Goal: Task Accomplishment & Management: Complete application form

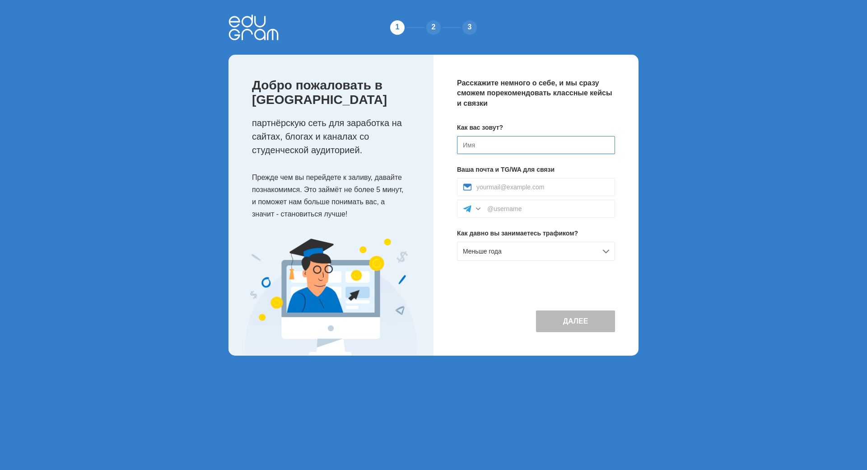
click at [463, 149] on input at bounding box center [536, 145] width 158 height 18
click at [586, 269] on div "Расскажите немного о себе, и мы сразу сможем порекомендовать классные кейсы и с…" at bounding box center [536, 205] width 205 height 301
click at [574, 255] on div "Меньше года" at bounding box center [536, 251] width 158 height 19
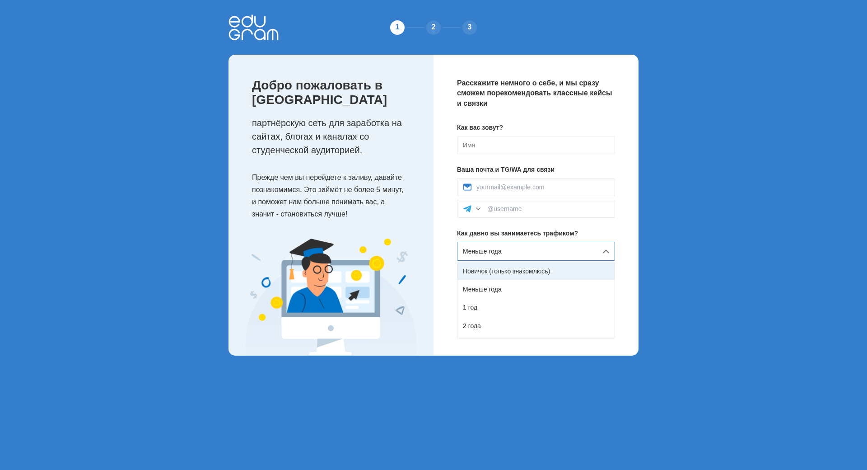
click at [579, 269] on div "Новичок (только знакомлюсь)" at bounding box center [535, 271] width 157 height 18
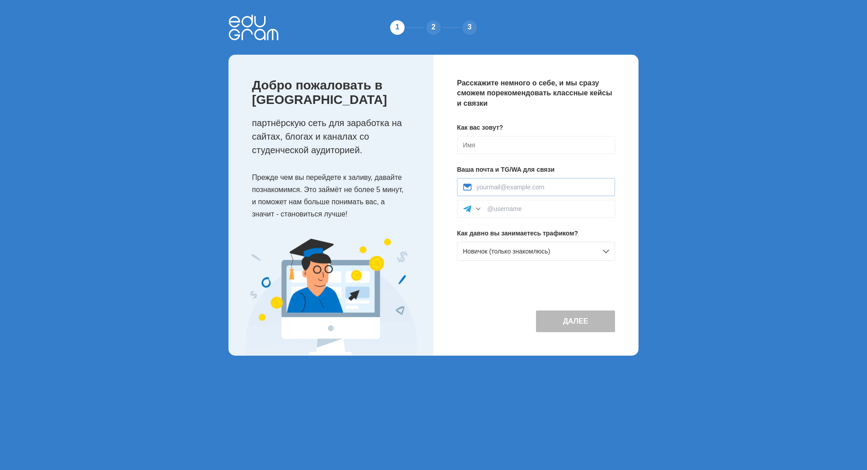
click at [527, 191] on div at bounding box center [536, 187] width 158 height 18
click at [540, 185] on input at bounding box center [542, 186] width 133 height 7
type input "[EMAIL_ADDRESS][DOMAIN_NAME]"
click at [526, 209] on input at bounding box center [548, 208] width 122 height 7
click at [479, 139] on input at bounding box center [536, 145] width 158 height 18
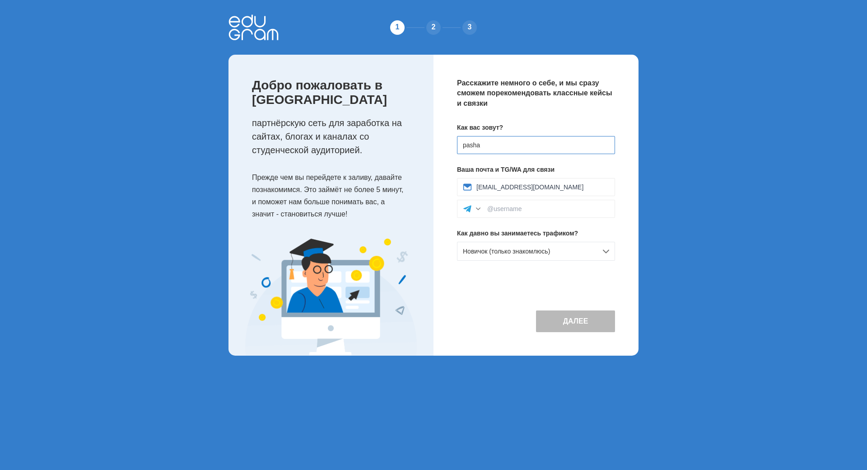
click at [467, 145] on input "pasha" at bounding box center [536, 145] width 158 height 18
type input "[PERSON_NAME]"
click at [509, 209] on input at bounding box center [548, 208] width 122 height 7
type input "@Pavel"
click at [564, 322] on button "Далее" at bounding box center [575, 321] width 79 height 22
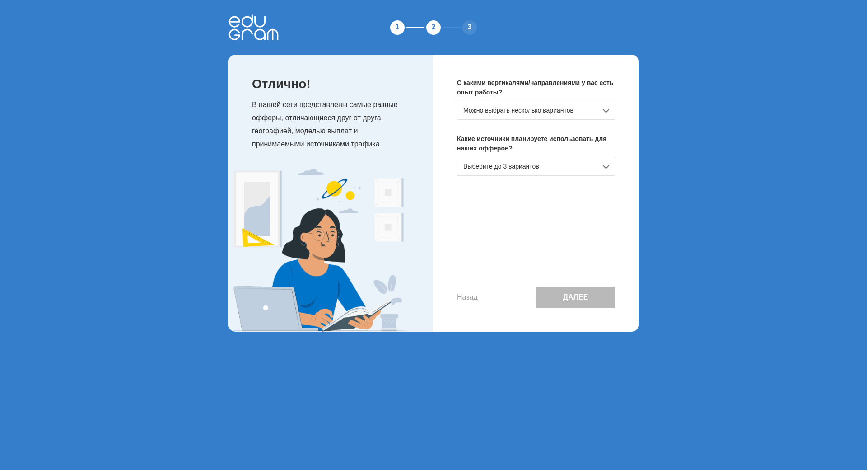
click at [532, 116] on div "Можно выбрать несколько вариантов" at bounding box center [536, 110] width 158 height 19
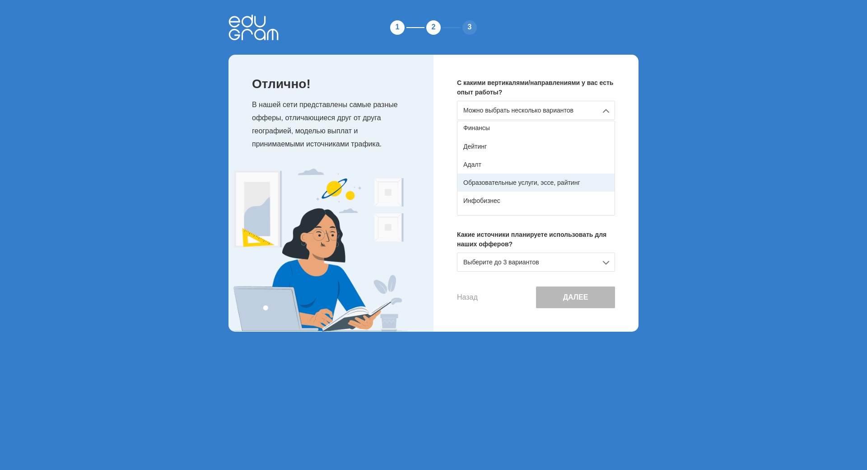
scroll to position [90, 0]
click at [534, 169] on div "Образовательные услуги, эссе, райтинг" at bounding box center [535, 167] width 157 height 18
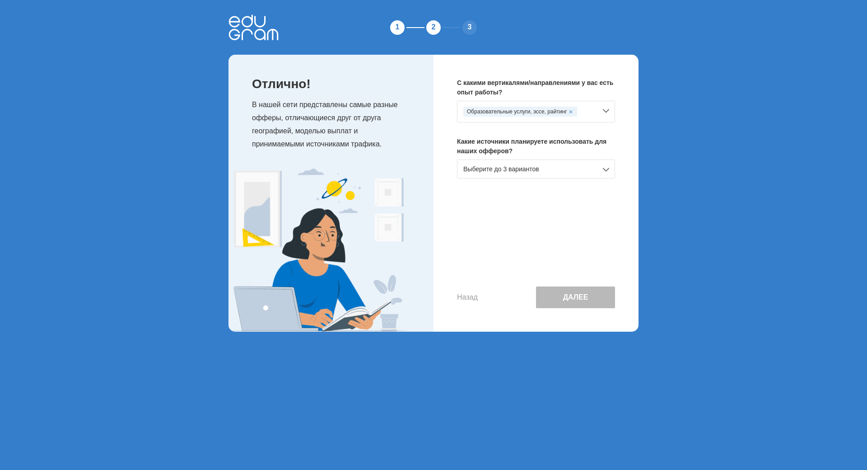
click at [541, 173] on div "Выберите до 3 вариантов" at bounding box center [536, 168] width 158 height 19
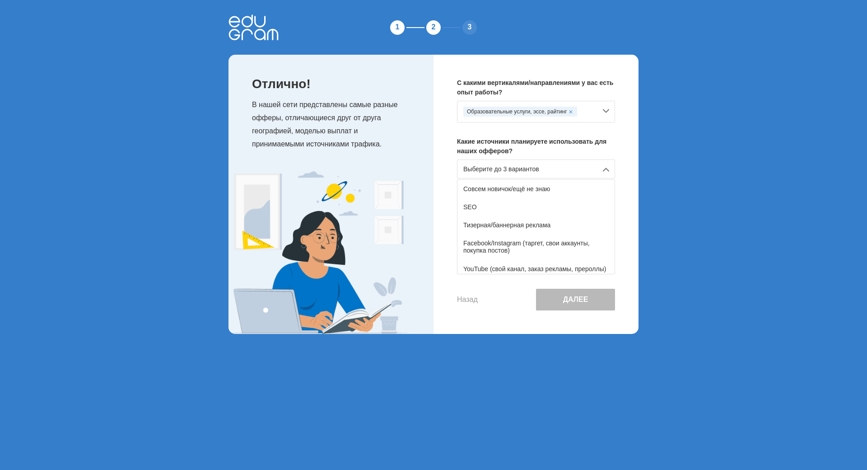
click at [541, 173] on div "Выберите до 3 вариантов" at bounding box center [536, 168] width 158 height 19
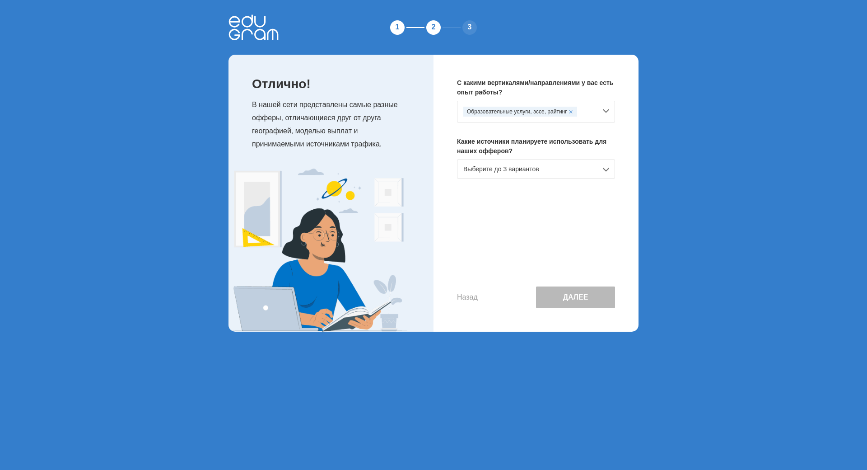
click at [487, 183] on div "С какими вертикалями/направлениями у вас есть опыт работы? Образовательные услу…" at bounding box center [536, 193] width 205 height 277
click at [488, 172] on div "Выберите до 3 вариантов" at bounding box center [536, 168] width 158 height 19
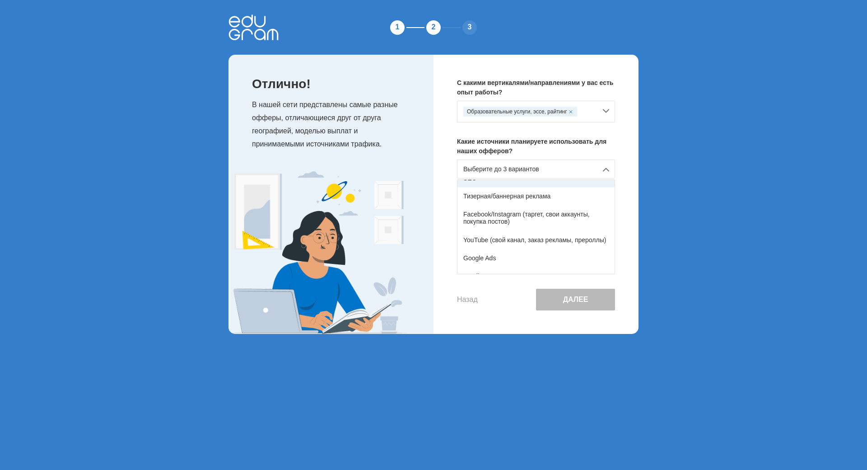
scroll to position [45, 0]
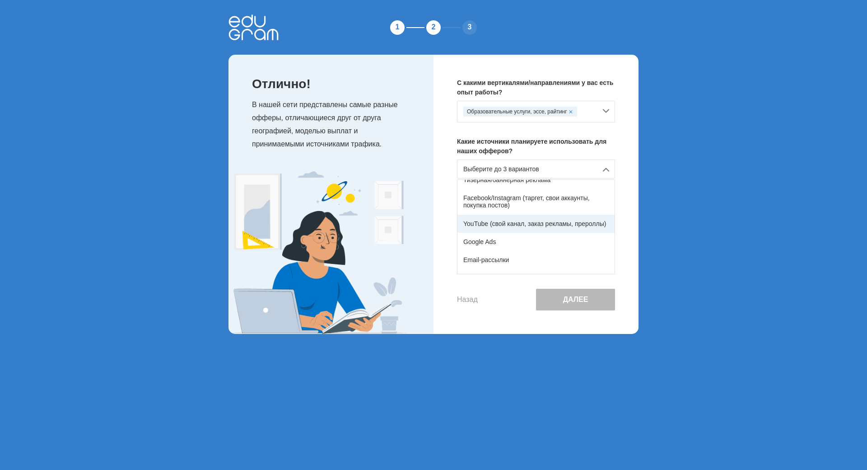
click at [588, 224] on div "YouTube (свой канал, заказ рекламы, прероллы)" at bounding box center [535, 223] width 157 height 18
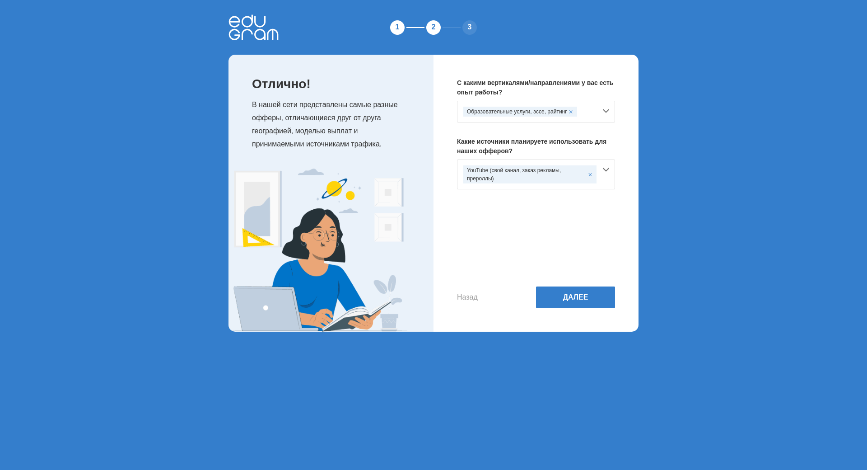
click at [569, 181] on div "YouTube (свой канал, заказ рекламы, прероллы)" at bounding box center [529, 174] width 133 height 18
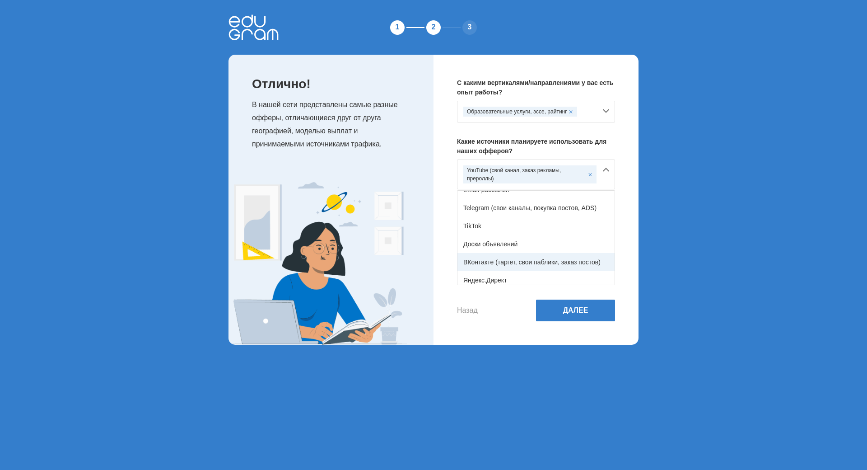
scroll to position [149, 0]
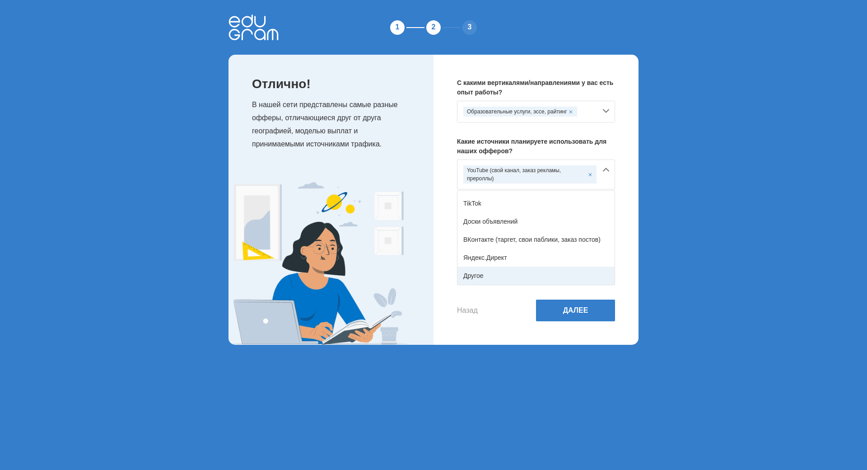
click at [541, 269] on div "Другое" at bounding box center [535, 275] width 157 height 18
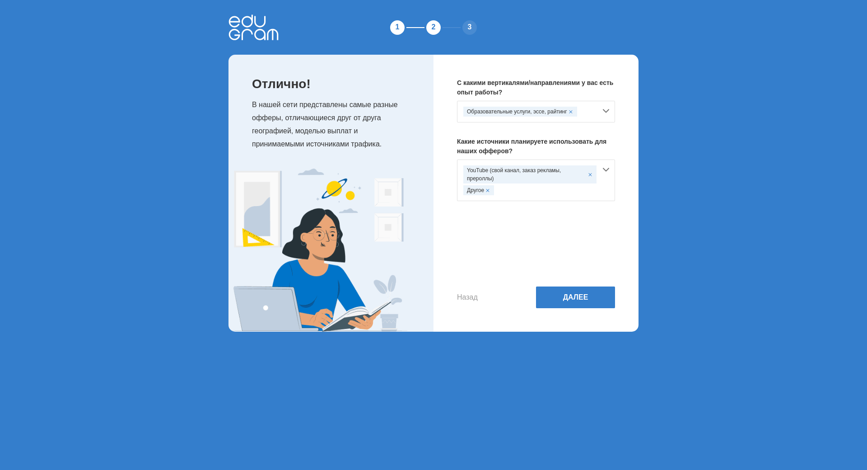
click at [562, 185] on div "YouTube (свой канал, заказ рекламы, прероллы) Другое" at bounding box center [529, 180] width 133 height 30
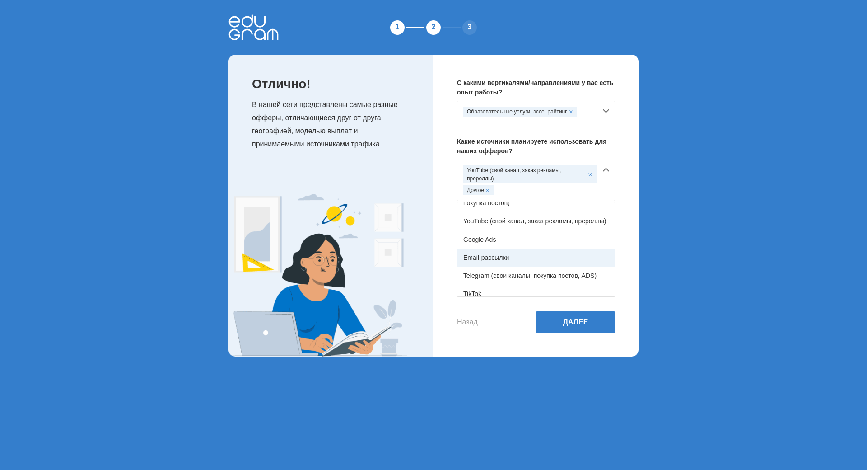
scroll to position [90, 0]
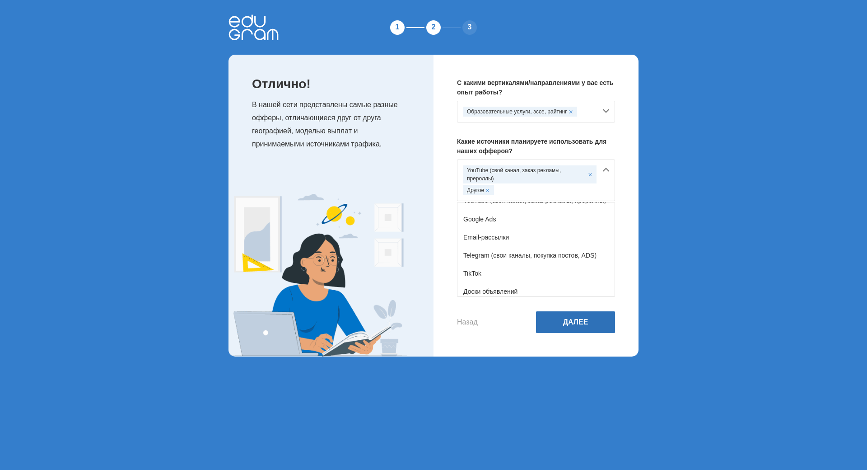
click at [571, 322] on button "Далее" at bounding box center [575, 322] width 79 height 22
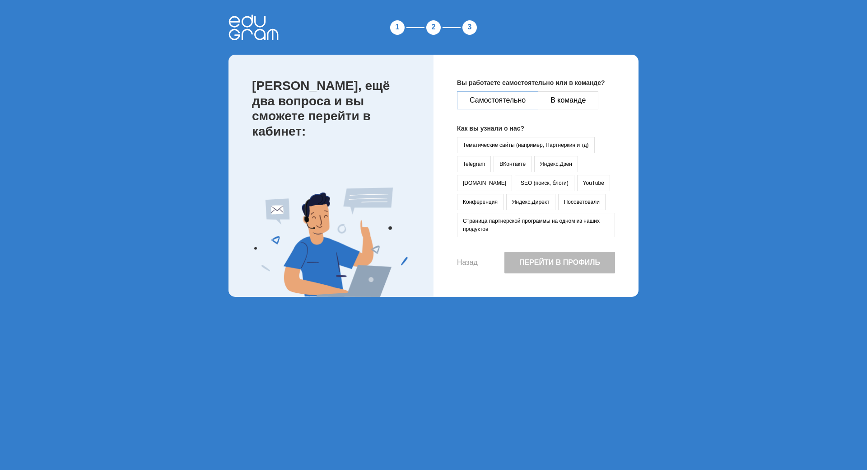
click at [488, 105] on button "Самостоятельно" at bounding box center [497, 100] width 81 height 18
click at [577, 186] on button "YouTube" at bounding box center [593, 183] width 33 height 16
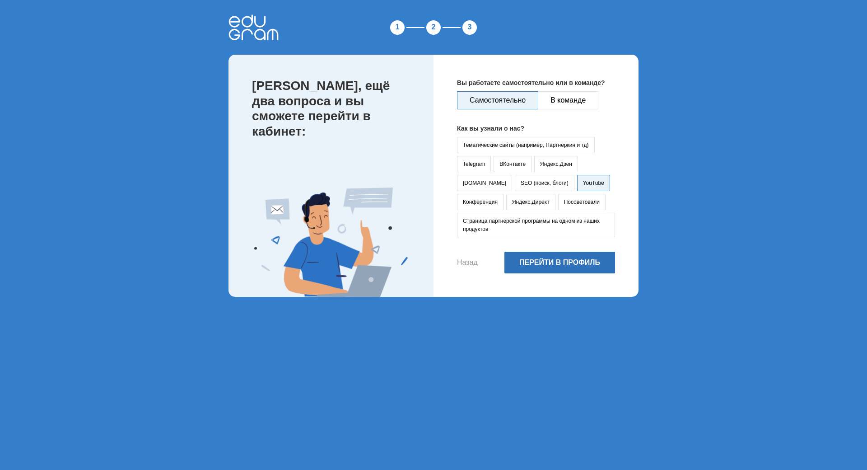
click at [575, 270] on button "Перейти в профиль" at bounding box center [559, 263] width 111 height 22
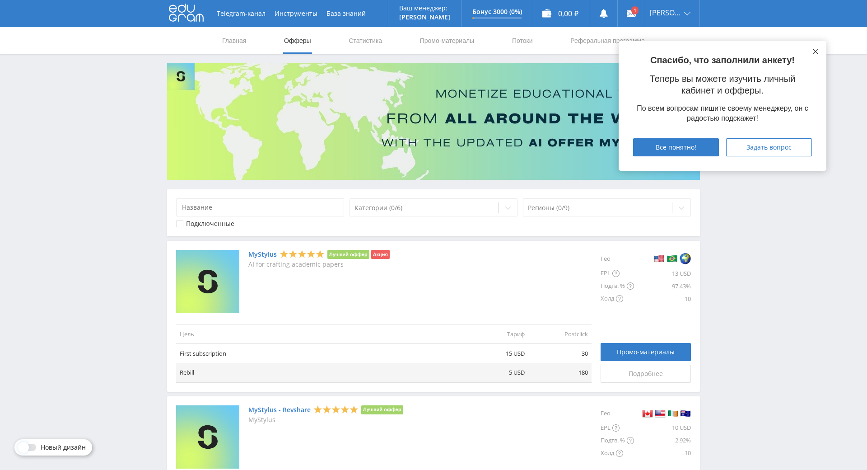
click at [812, 48] on button at bounding box center [815, 51] width 7 height 7
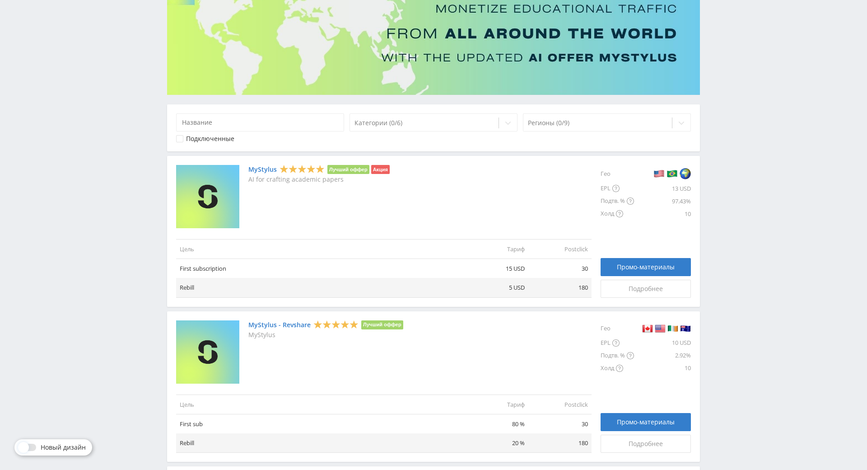
scroll to position [82, 0]
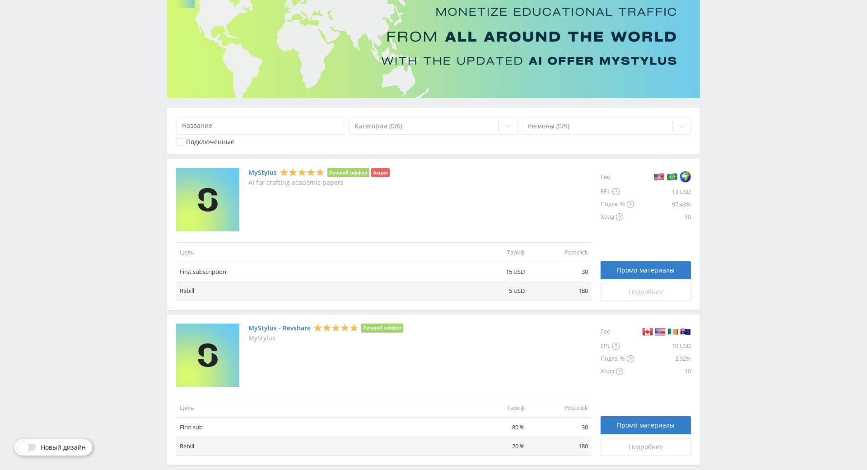
click at [638, 293] on span "Подробнее" at bounding box center [646, 291] width 34 height 7
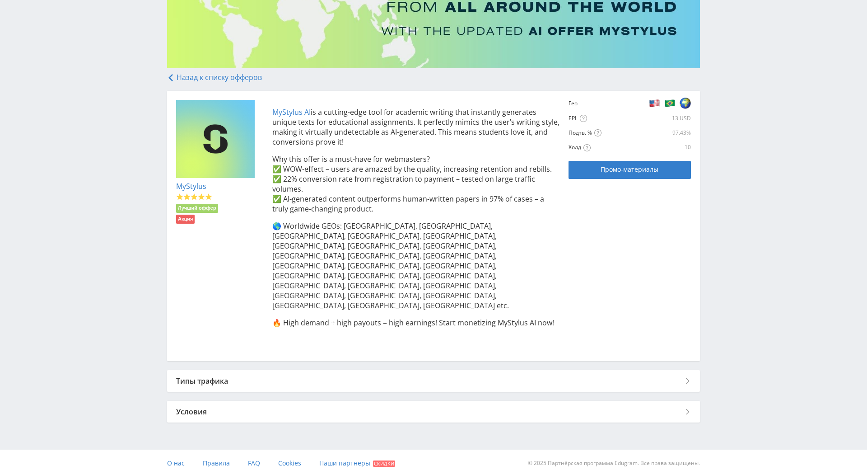
scroll to position [123, 0]
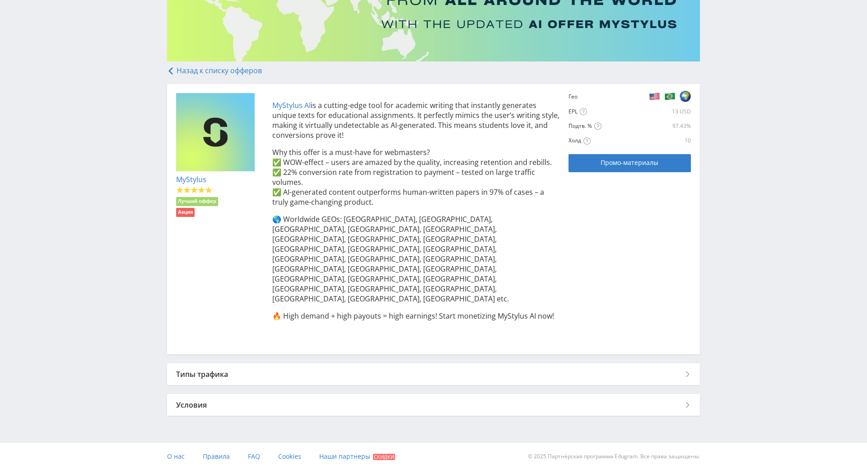
click at [688, 394] on div "Условия" at bounding box center [433, 405] width 533 height 22
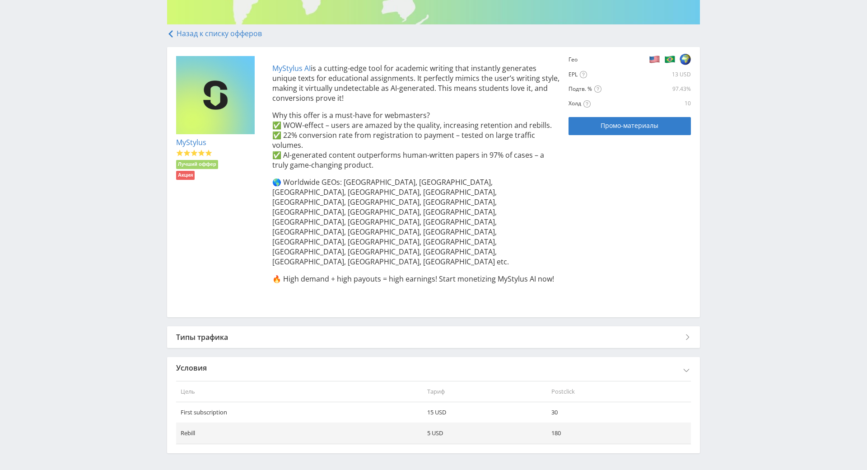
scroll to position [198, 0]
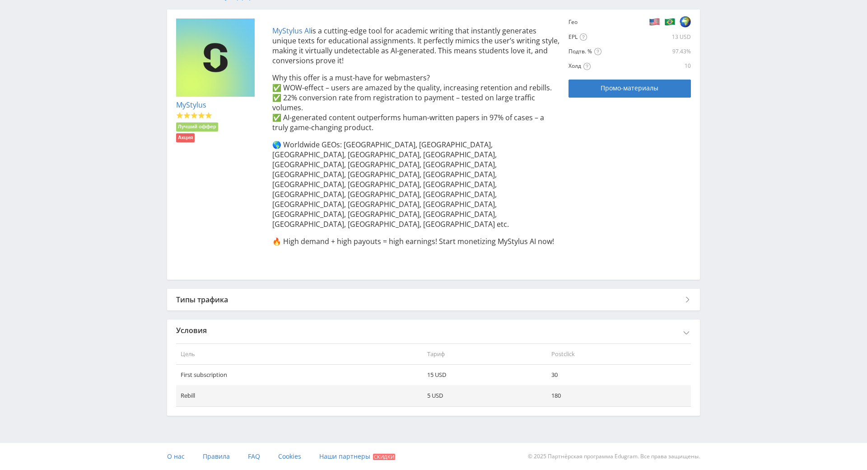
click at [684, 289] on div "Типы трафика" at bounding box center [433, 300] width 533 height 22
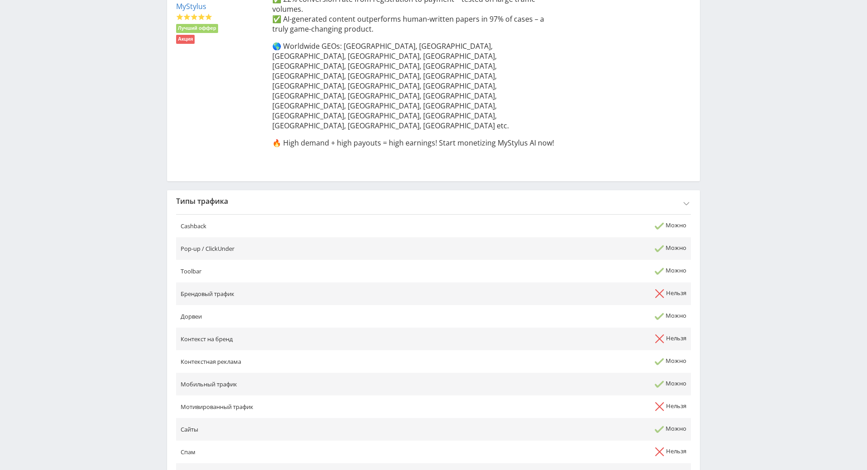
scroll to position [107, 0]
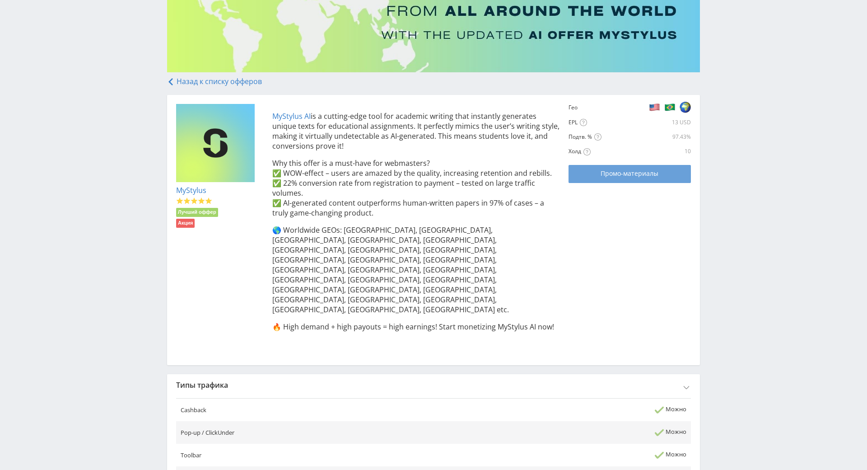
click at [643, 181] on link "Промо-материалы" at bounding box center [630, 174] width 122 height 18
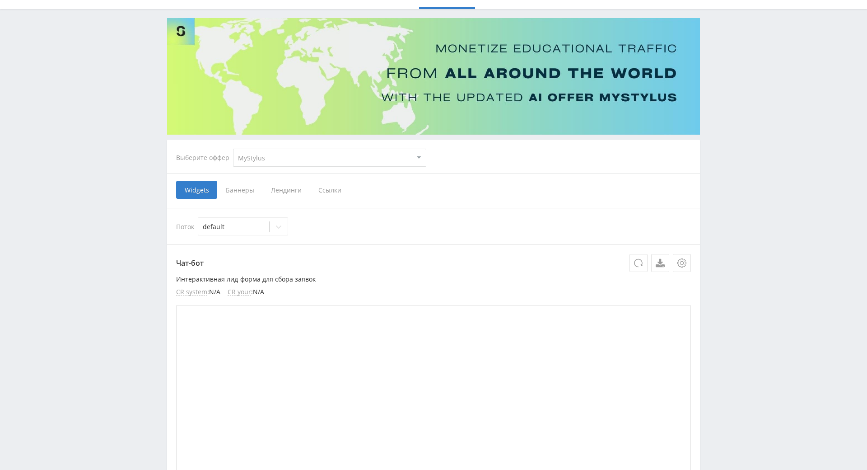
scroll to position [90, 0]
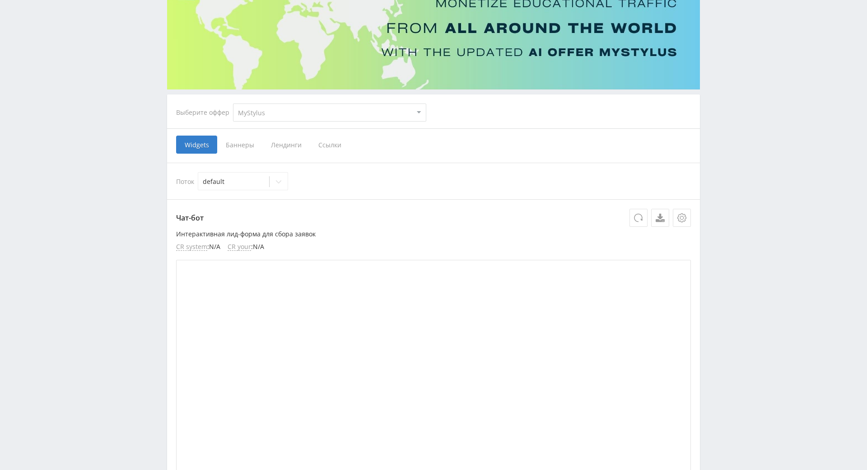
click at [290, 113] on select "MyStylus MyStylus - Revshare Кампус AI Studybay Автор24 Studybay [GEOGRAPHIC_DA…" at bounding box center [329, 112] width 193 height 18
click at [312, 110] on select "MyStylus MyStylus - Revshare Кампус AI Studybay Автор24 Studybay [GEOGRAPHIC_DA…" at bounding box center [329, 112] width 193 height 18
click at [245, 144] on span "Баннеры" at bounding box center [239, 144] width 45 height 18
click at [0, 0] on input "Баннеры" at bounding box center [0, 0] width 0 height 0
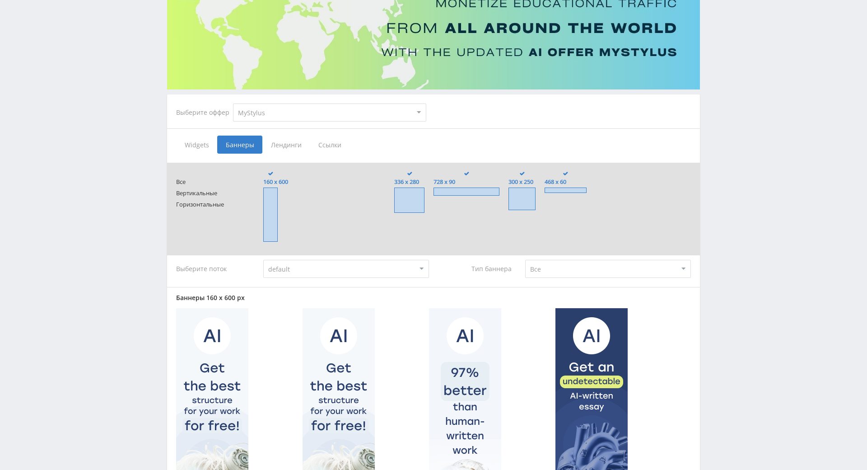
click at [282, 144] on span "Лендинги" at bounding box center [285, 144] width 47 height 18
click at [0, 0] on input "Лендинги" at bounding box center [0, 0] width 0 height 0
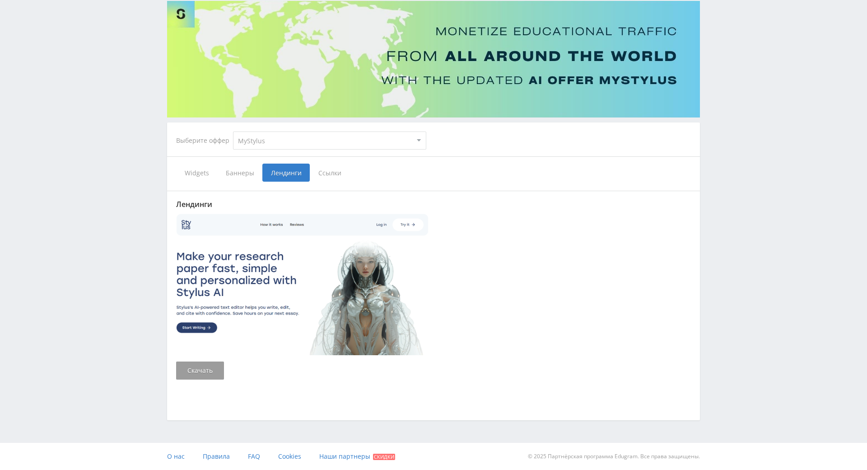
scroll to position [117, 0]
click at [320, 163] on span "Ссылки" at bounding box center [330, 172] width 40 height 18
click at [0, 0] on input "Ссылки" at bounding box center [0, 0] width 0 height 0
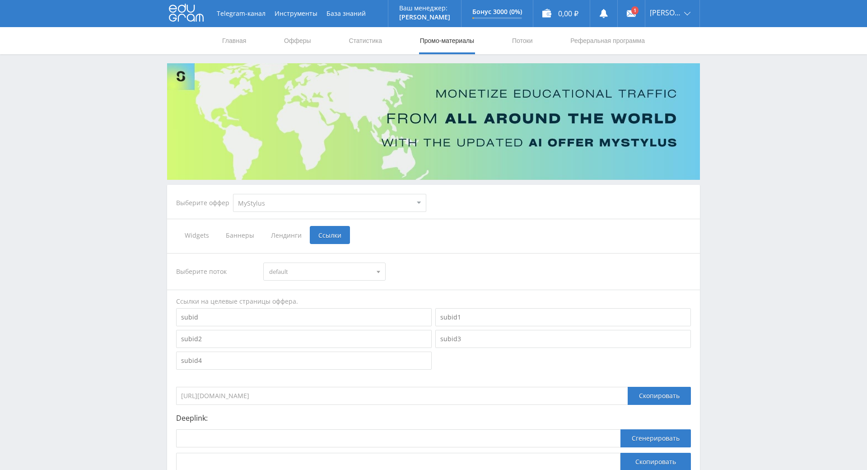
click at [336, 275] on span "default" at bounding box center [320, 271] width 102 height 17
click at [674, 35] on link "Профиль" at bounding box center [672, 35] width 54 height 17
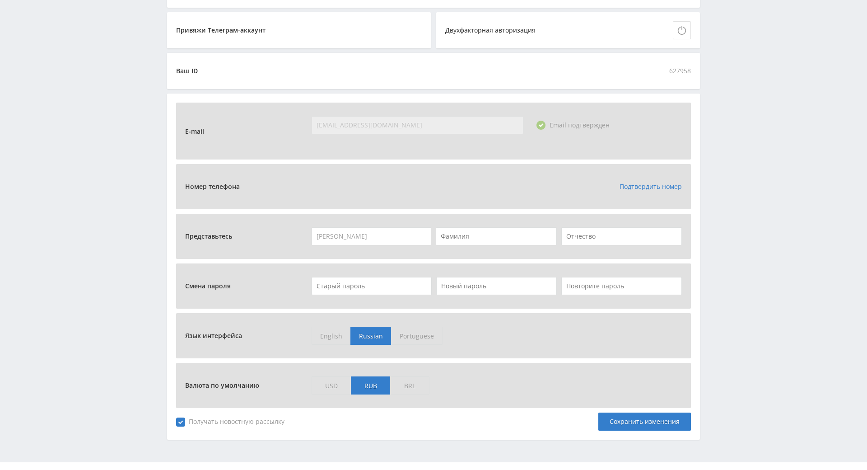
scroll to position [197, 0]
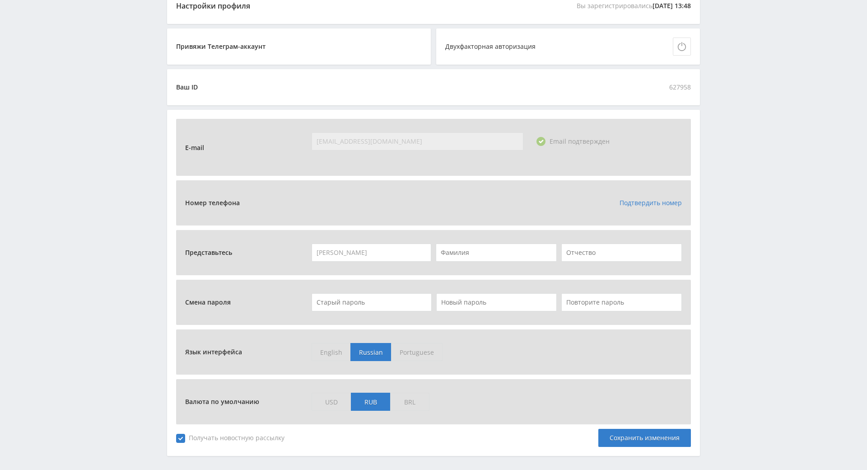
click at [620, 206] on link "Подтвердить номер" at bounding box center [651, 202] width 62 height 9
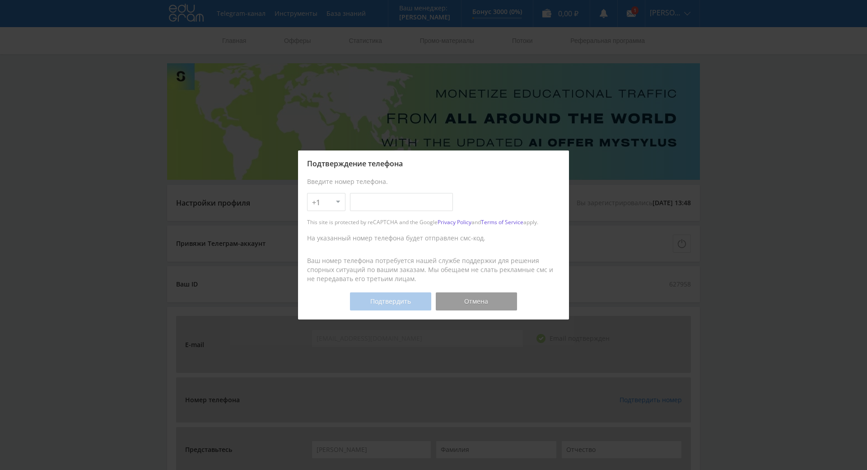
click at [390, 193] on input "text" at bounding box center [401, 202] width 103 height 18
click at [336, 193] on select "+1 +7 +380 +375 +49 +972 +44 +31 +39 +43 +91 +63 +92 +254 +62 +61 +90 +33 +351 …" at bounding box center [326, 202] width 38 height 18
select select "7"
click at [307, 193] on select "+1 +7 +380 +375 +49 +972 +44 +31 +39 +43 +91 +63 +92 +254 +62 +61 +90 +33 +351 …" at bounding box center [326, 202] width 38 height 18
click at [366, 193] on input "text" at bounding box center [401, 202] width 103 height 18
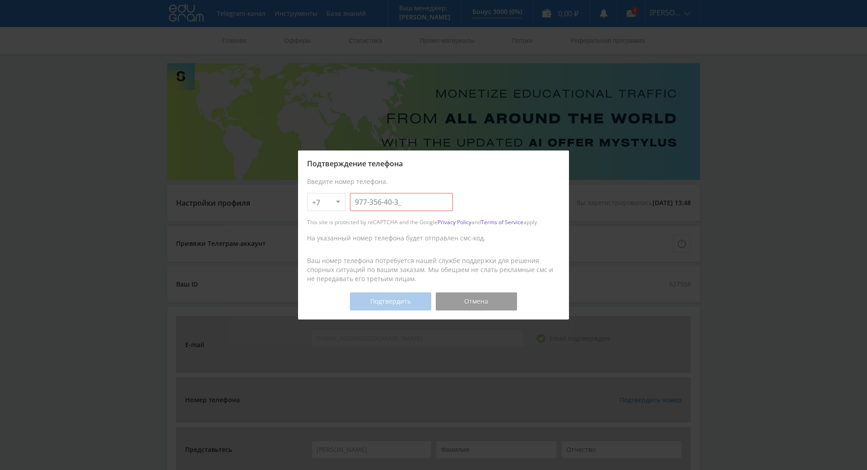
type input "977-356-40-30"
click at [404, 292] on button "Подтвердить" at bounding box center [390, 301] width 81 height 18
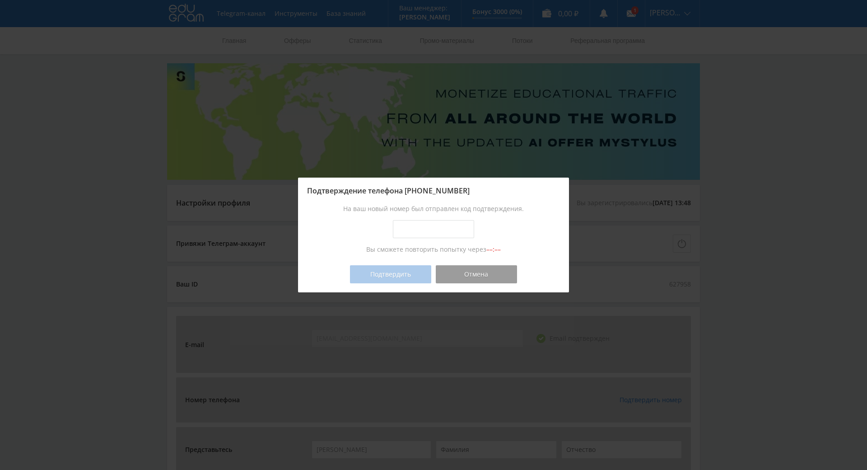
click at [452, 220] on input "text" at bounding box center [433, 229] width 81 height 18
type input "4123-5450"
click at [417, 265] on button "Подтвердить" at bounding box center [390, 274] width 81 height 18
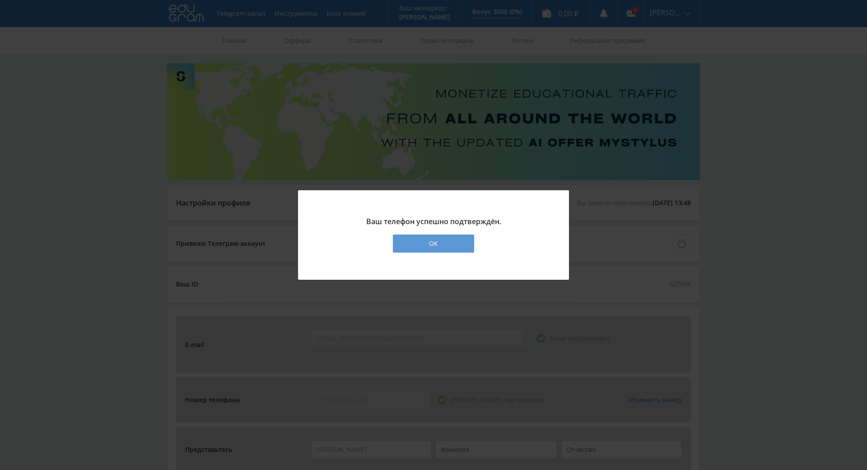
click at [461, 234] on div "ОК" at bounding box center [433, 243] width 81 height 18
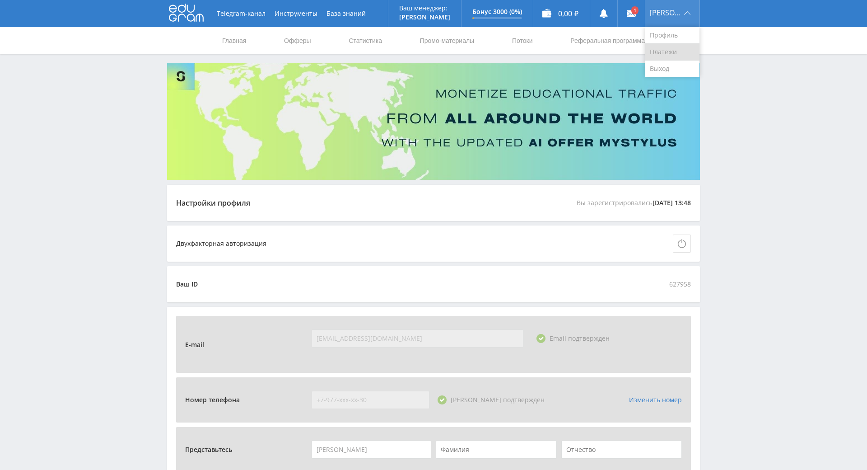
click at [669, 47] on link "Платежи" at bounding box center [672, 52] width 54 height 17
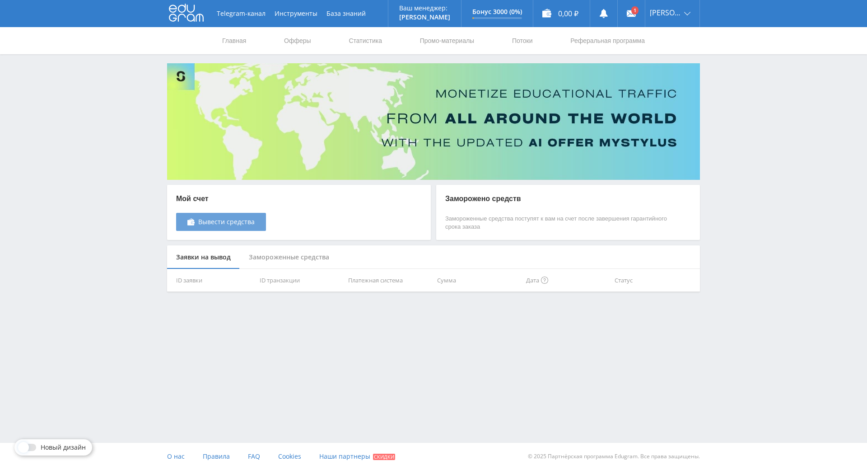
click at [238, 225] on span "Вывести средства" at bounding box center [226, 221] width 56 height 7
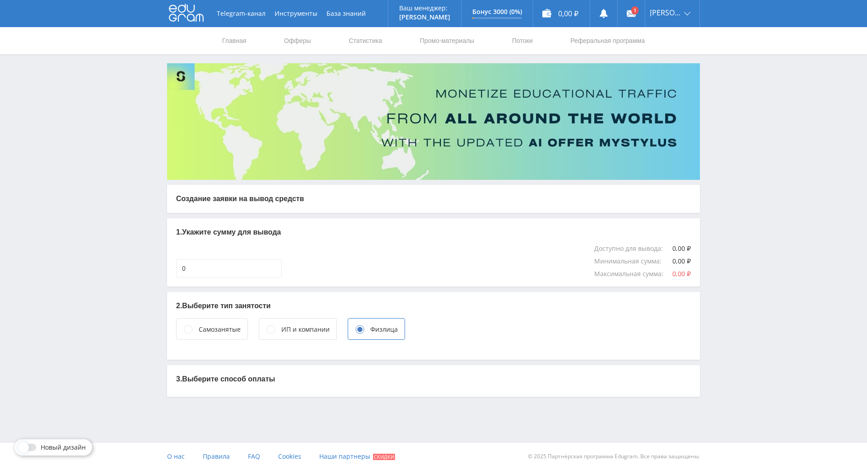
scroll to position [27, 0]
click at [274, 374] on p "3. Выберите способ оплаты" at bounding box center [433, 379] width 515 height 10
drag, startPoint x: 211, startPoint y: 356, endPoint x: 203, endPoint y: 356, distance: 8.1
click at [210, 374] on p "3. Выберите способ оплаты" at bounding box center [433, 379] width 515 height 10
click at [182, 374] on p "3. Выберите способ оплаты" at bounding box center [433, 379] width 515 height 10
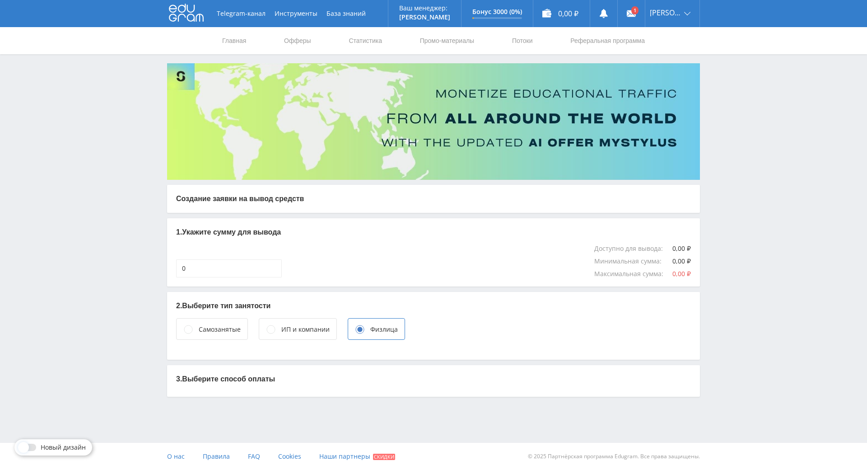
click at [208, 324] on div "Самозанятые" at bounding box center [220, 329] width 42 height 10
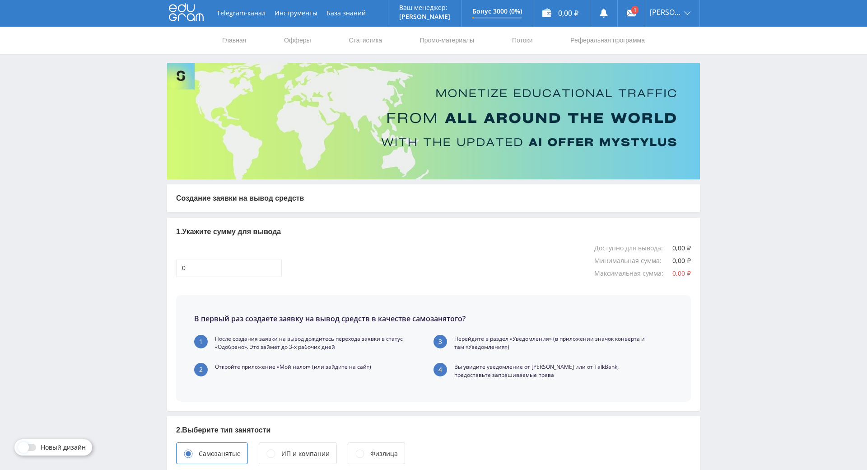
scroll to position [0, 0]
click at [564, 11] on div "0,00 ₽" at bounding box center [561, 13] width 56 height 27
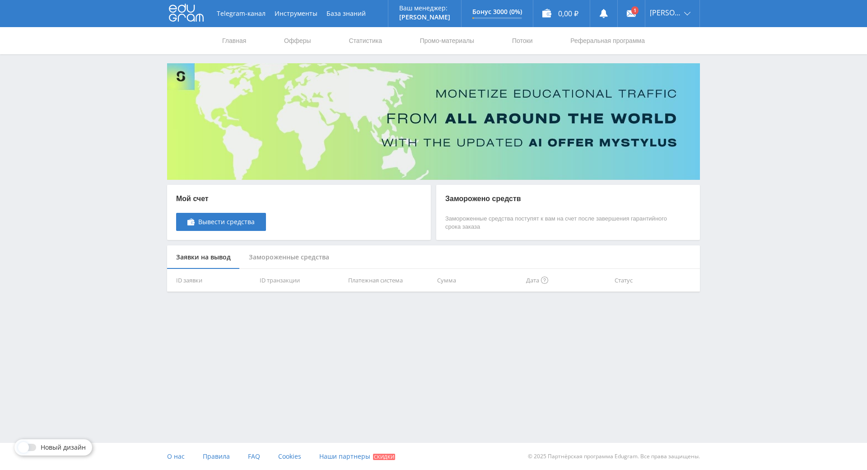
click at [294, 259] on div "Замороженные средства" at bounding box center [289, 257] width 98 height 24
click at [223, 260] on div "Заявки на вывод" at bounding box center [203, 257] width 73 height 24
